Goal: Find specific page/section: Find specific page/section

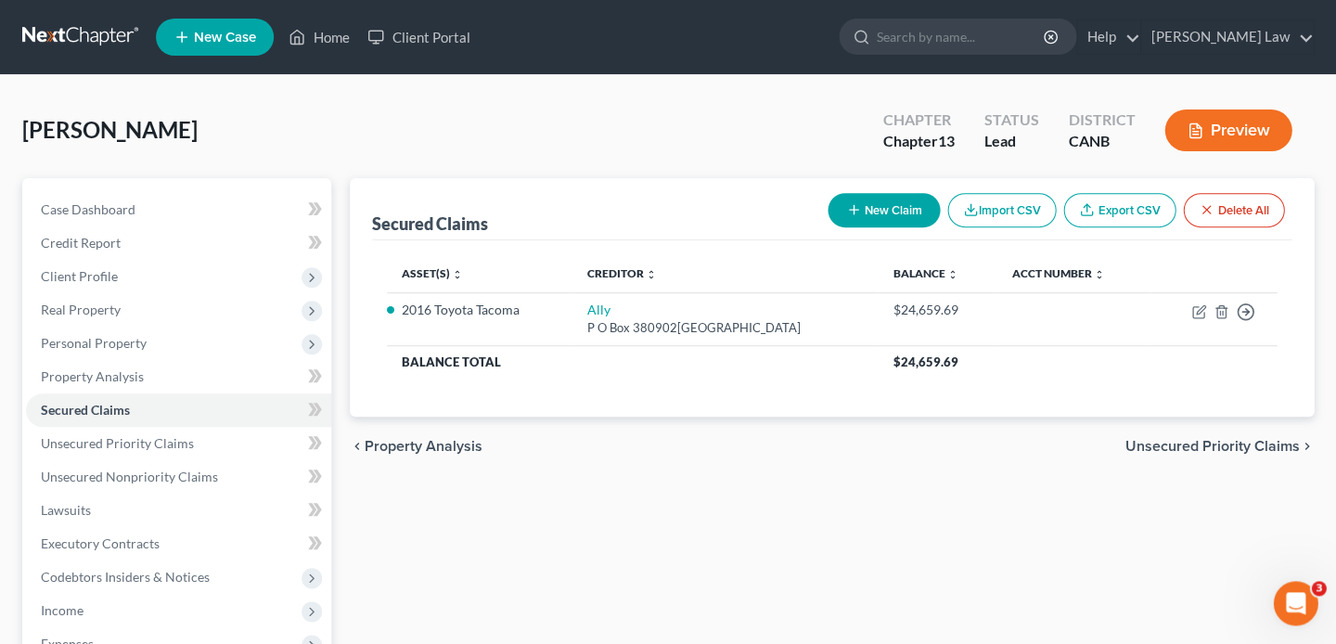
click at [1269, 123] on button "Preview" at bounding box center [1228, 131] width 127 height 42
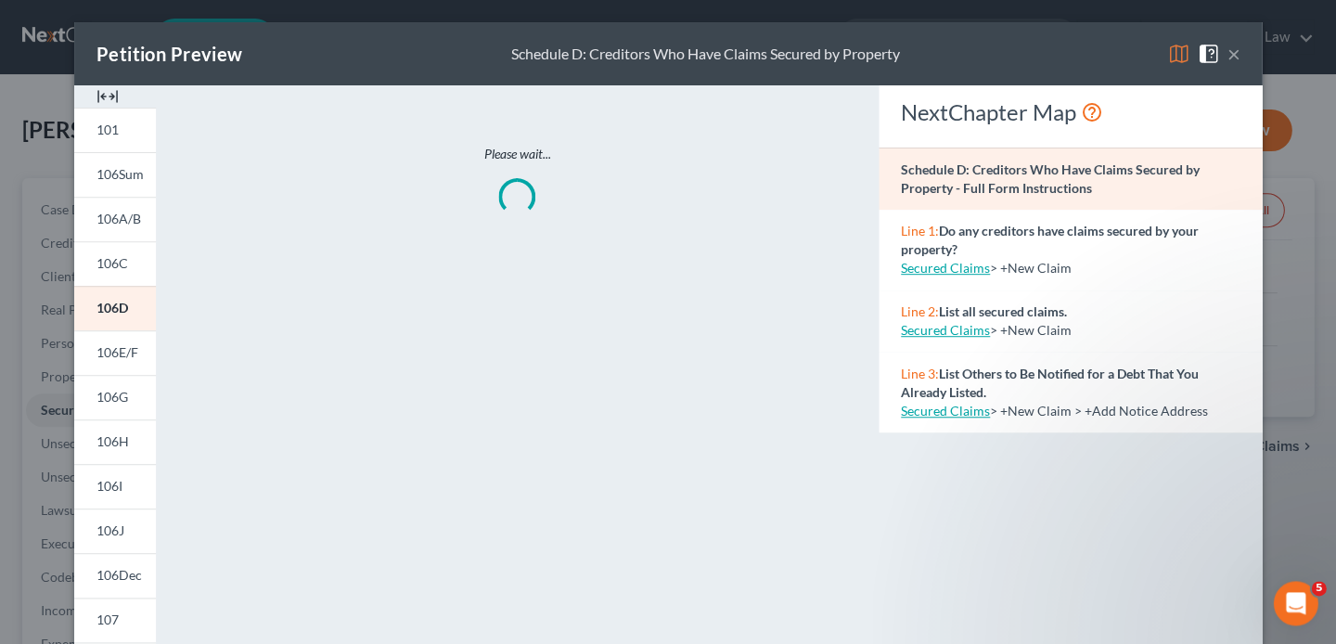
click at [1168, 55] on img at bounding box center [1179, 54] width 22 height 22
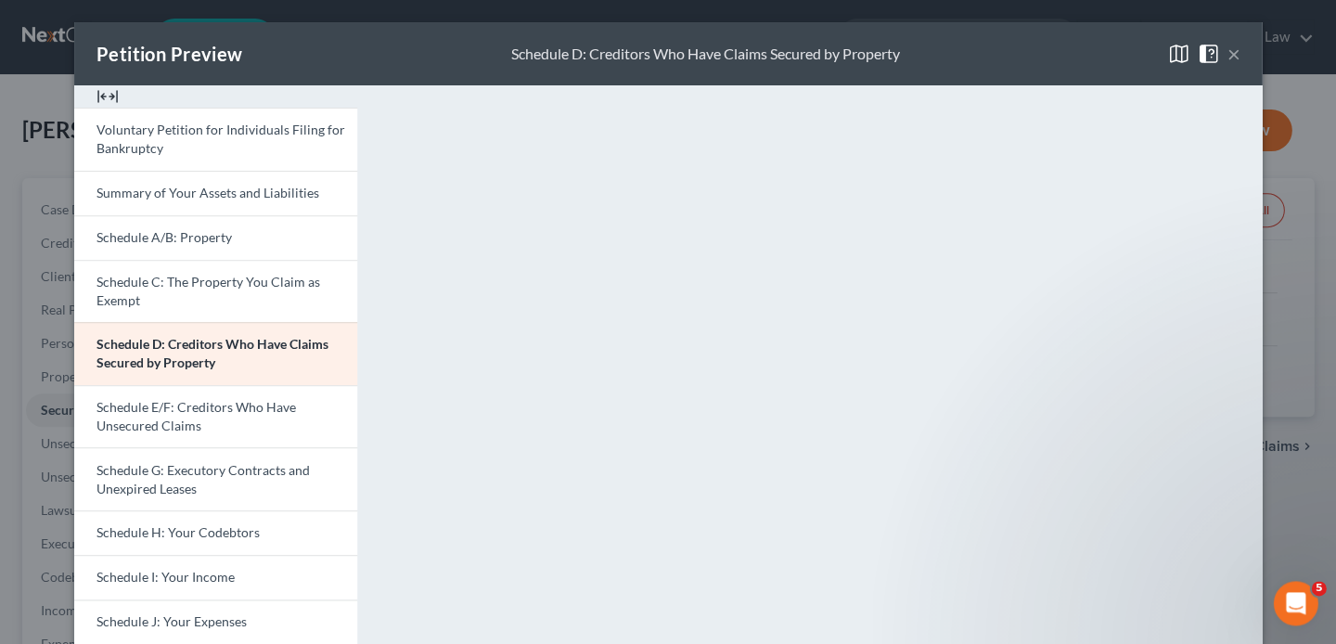
click at [1237, 52] on button "×" at bounding box center [1233, 54] width 13 height 22
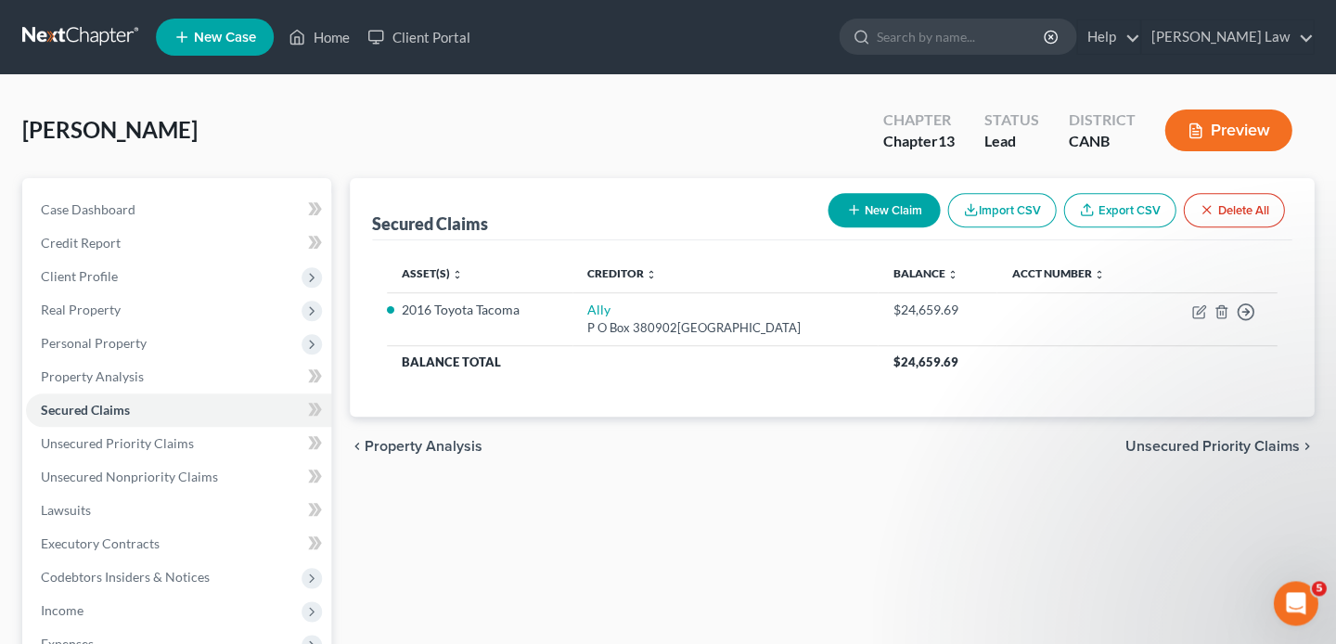
click at [238, 34] on span "New Case" at bounding box center [225, 38] width 62 height 14
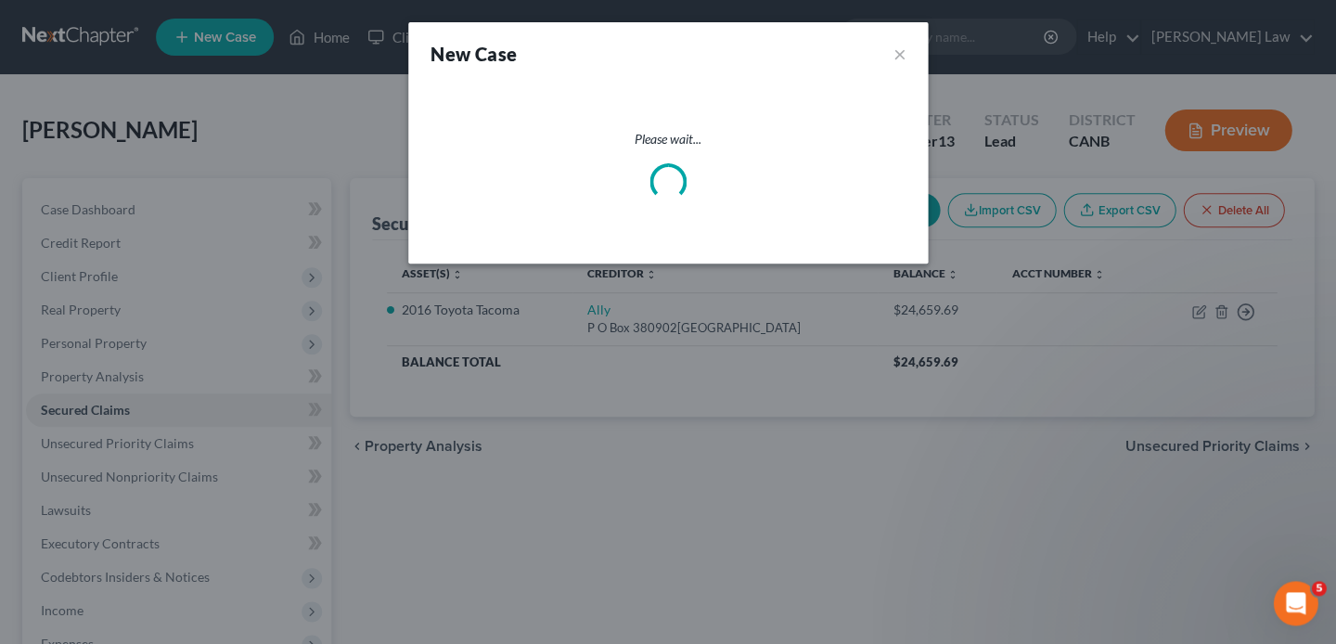
select select "9"
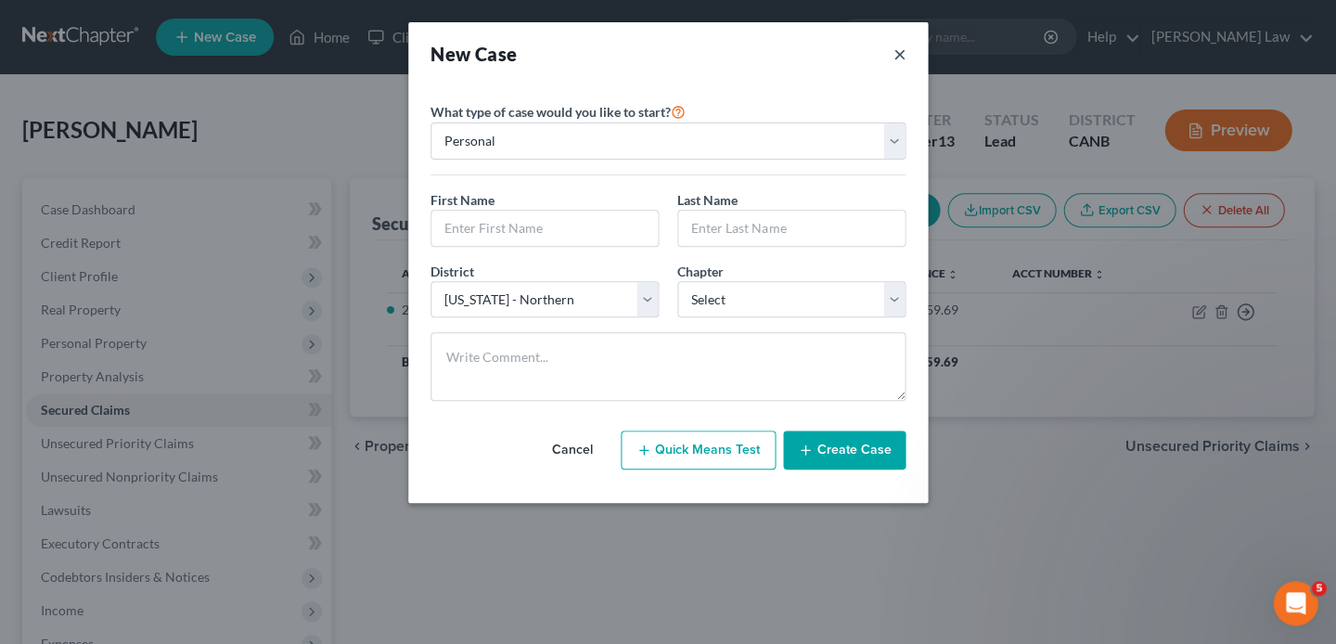
click at [893, 51] on button "×" at bounding box center [899, 54] width 13 height 26
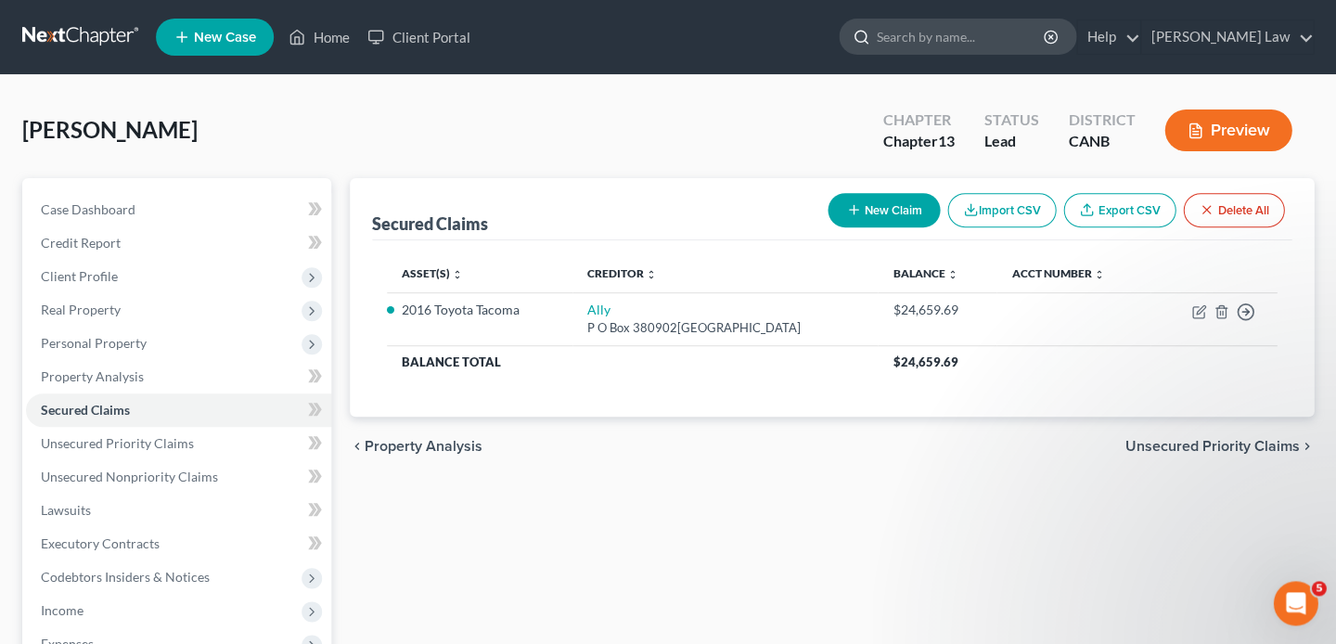
click at [941, 35] on input "search" at bounding box center [961, 36] width 170 height 34
click at [419, 29] on link "Client Portal" at bounding box center [418, 36] width 121 height 33
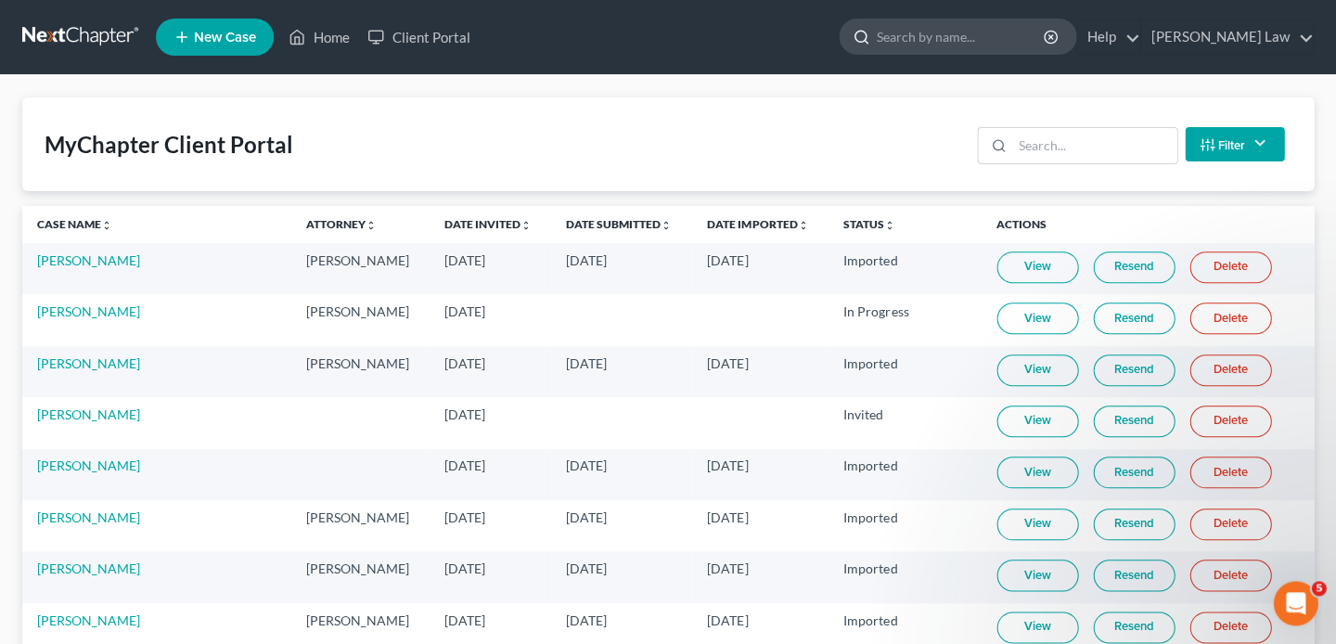
click at [981, 47] on input "search" at bounding box center [961, 36] width 170 height 34
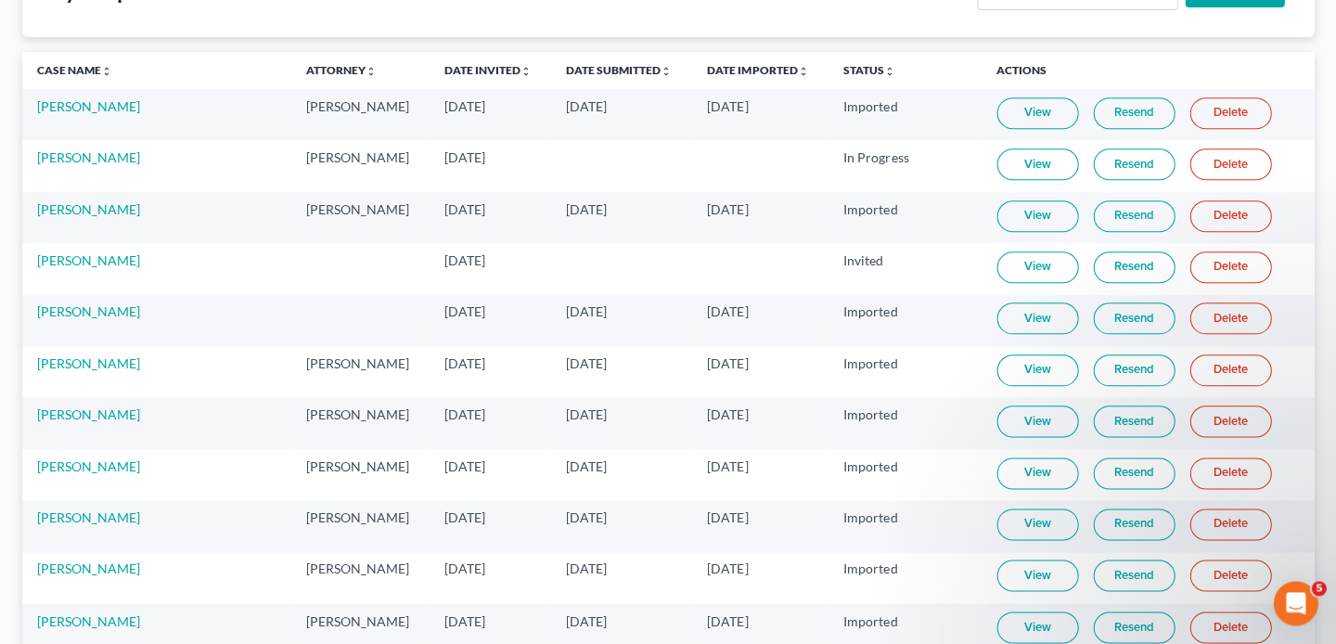
scroll to position [153, 0]
click at [65, 561] on link "[PERSON_NAME]" at bounding box center [88, 569] width 103 height 16
